Goal: Transaction & Acquisition: Purchase product/service

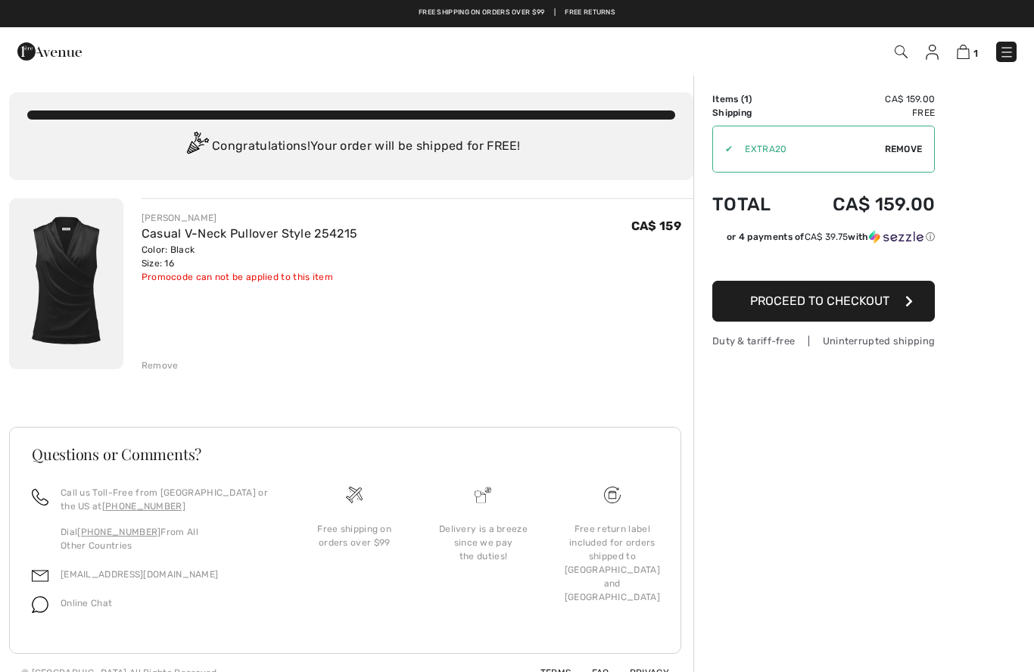
click at [883, 304] on span "Proceed to Checkout" at bounding box center [819, 301] width 139 height 14
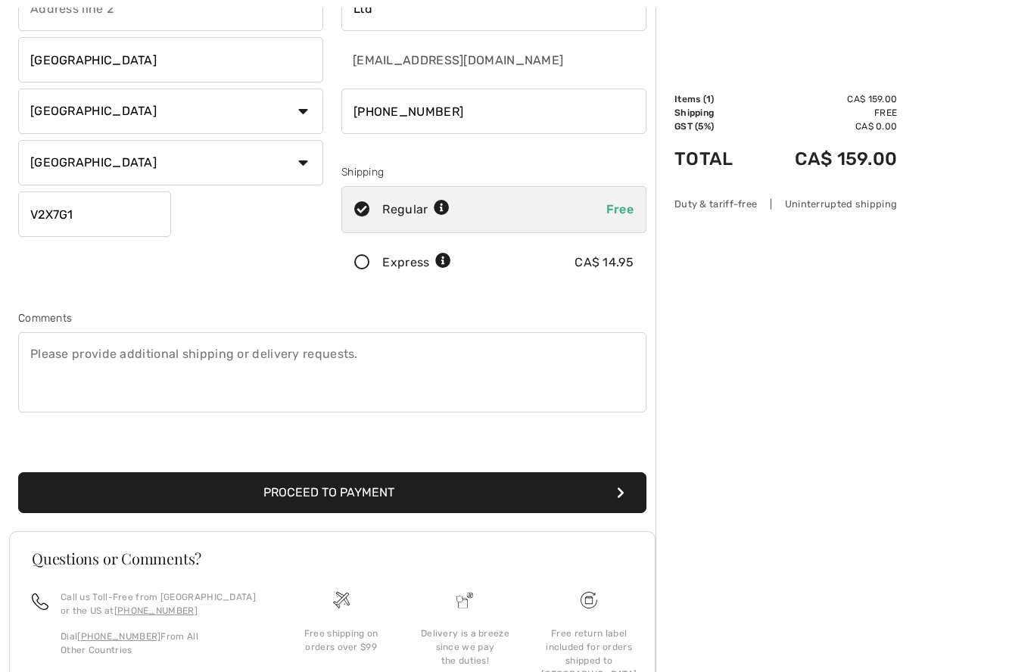
scroll to position [209, 0]
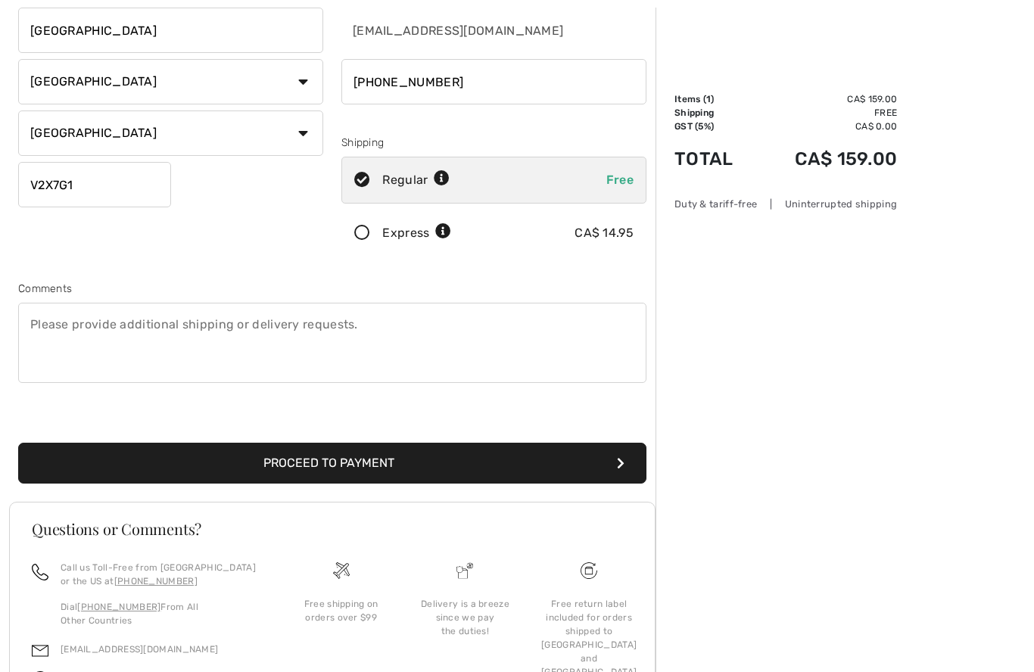
click at [36, 528] on h3 "Questions or Comments?" at bounding box center [332, 529] width 601 height 15
click at [538, 462] on button "Proceed to Payment" at bounding box center [332, 464] width 628 height 41
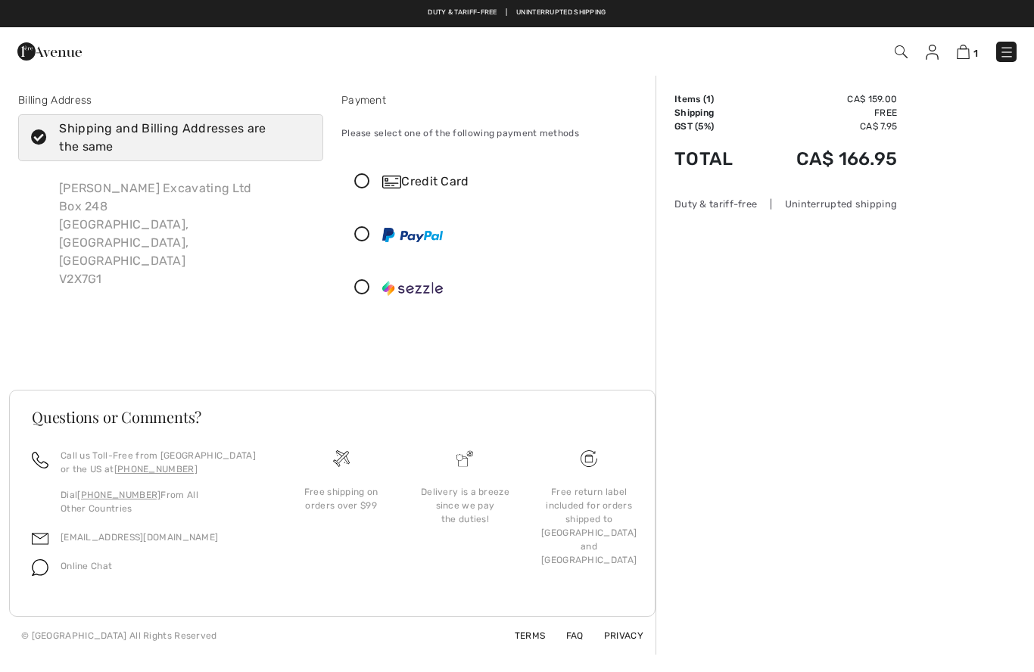
click at [357, 188] on icon at bounding box center [362, 182] width 40 height 16
